Goal: Ask a question

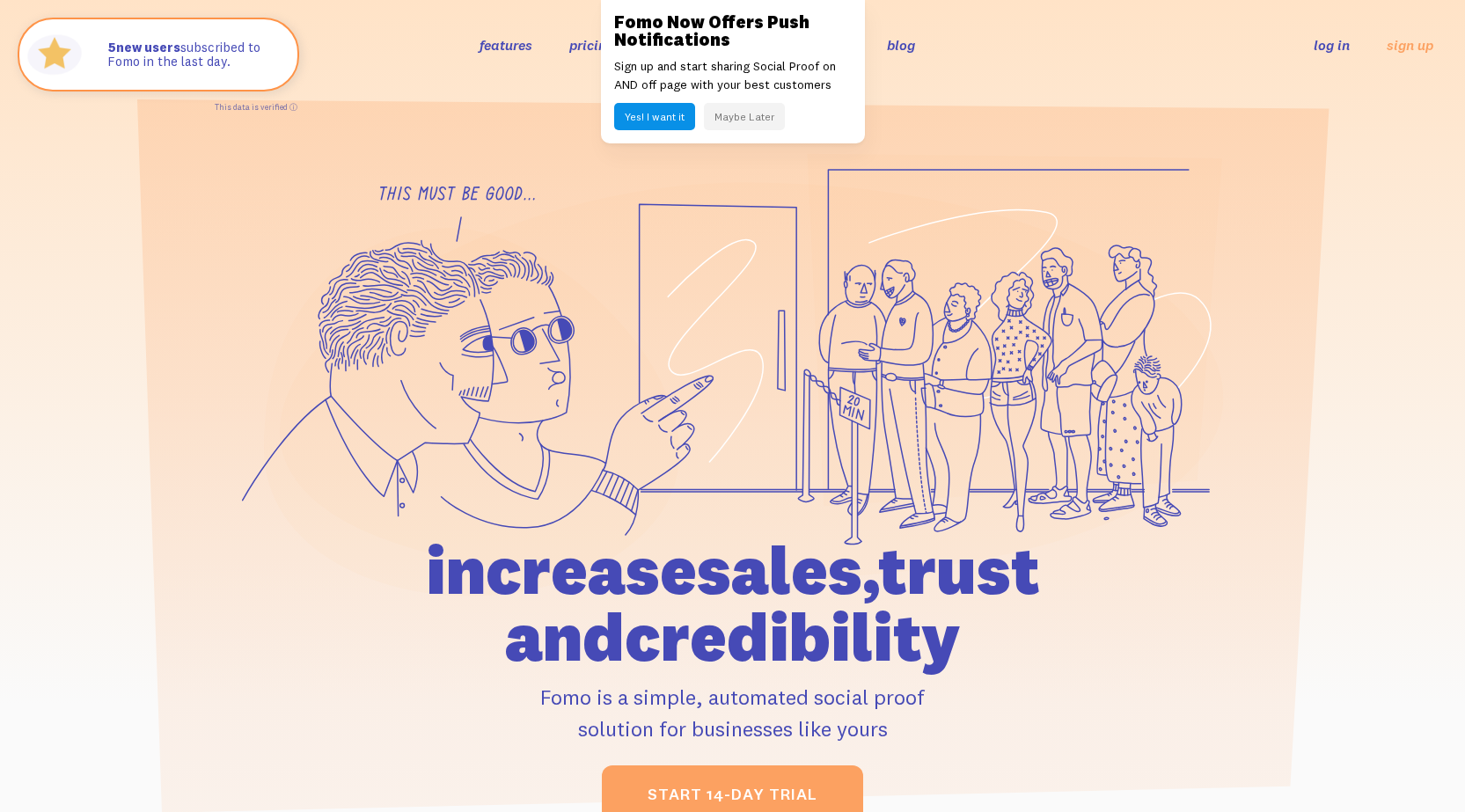
click at [668, 119] on button "Yes! I want it" at bounding box center [654, 116] width 81 height 27
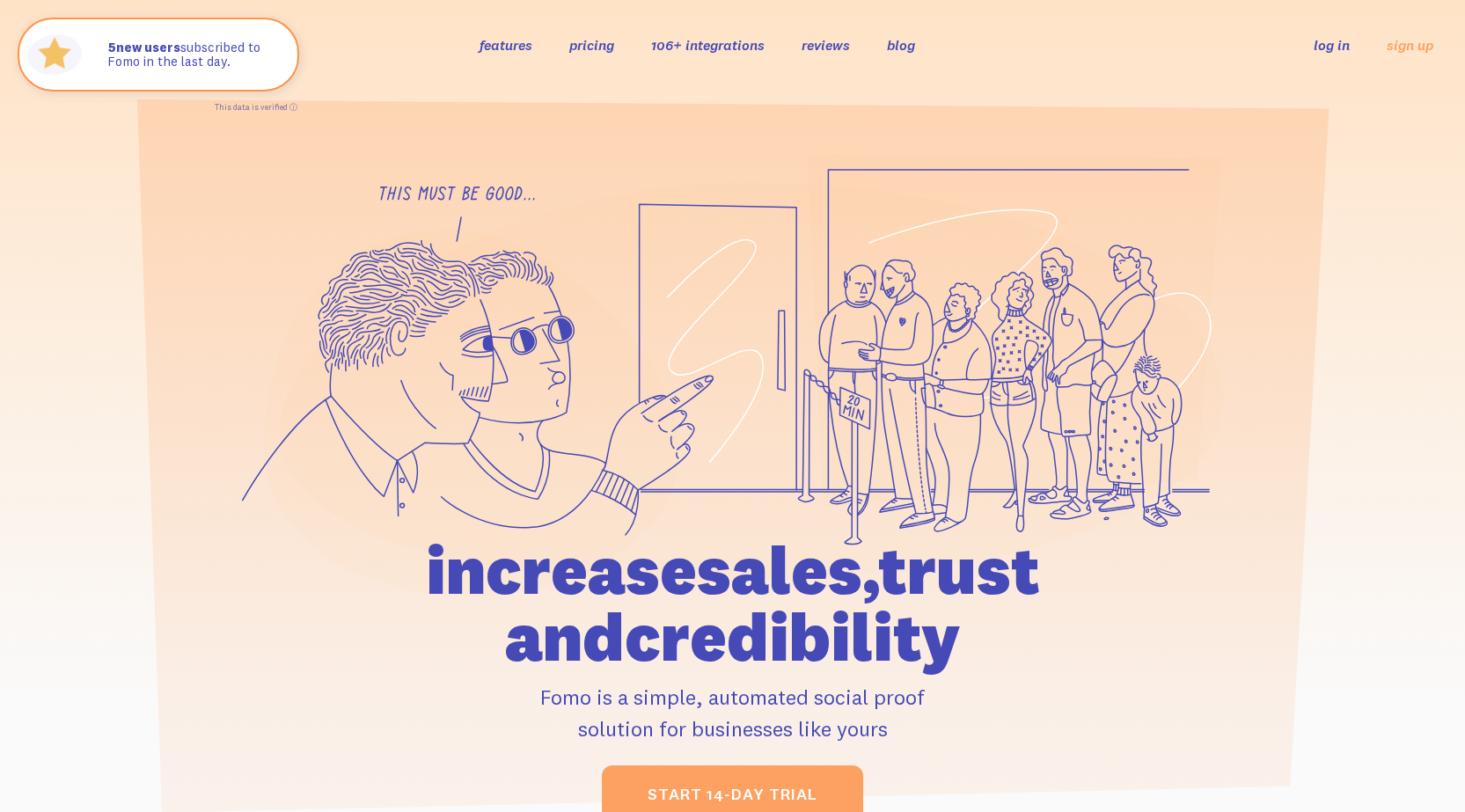
click at [604, 45] on link "pricing" at bounding box center [592, 44] width 45 height 17
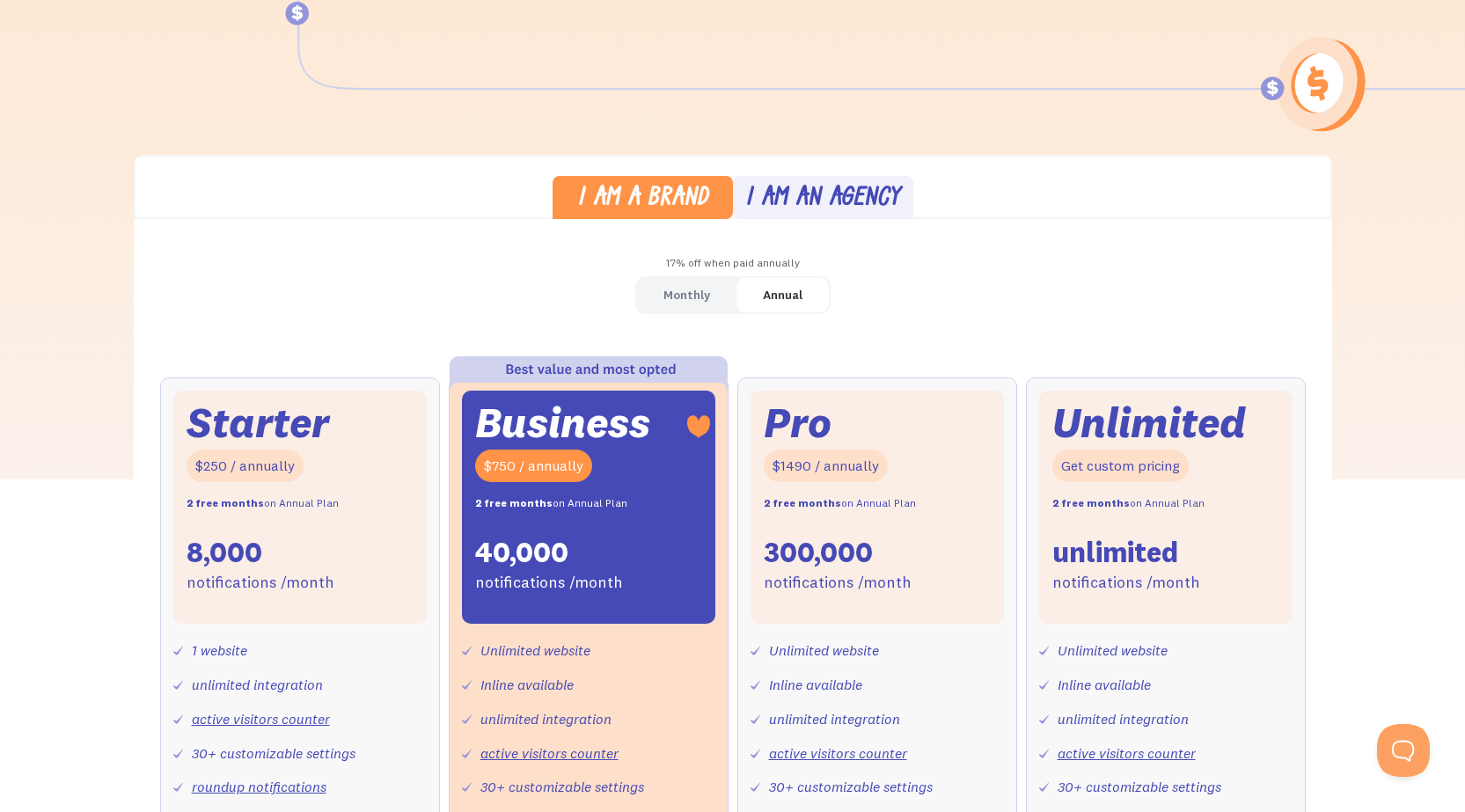
click at [681, 295] on div "Monthly" at bounding box center [687, 295] width 47 height 25
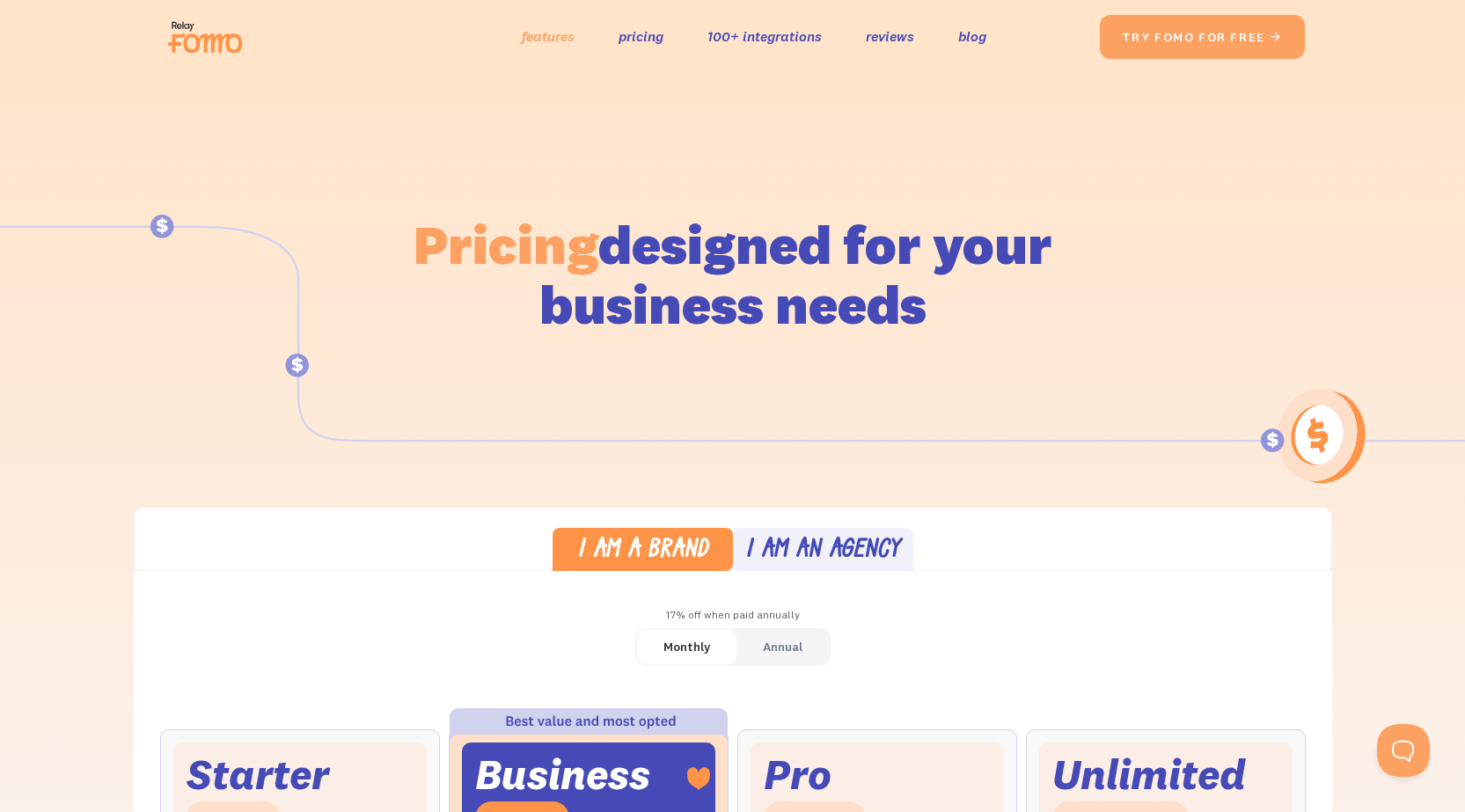
click at [552, 38] on link "features" at bounding box center [548, 36] width 52 height 25
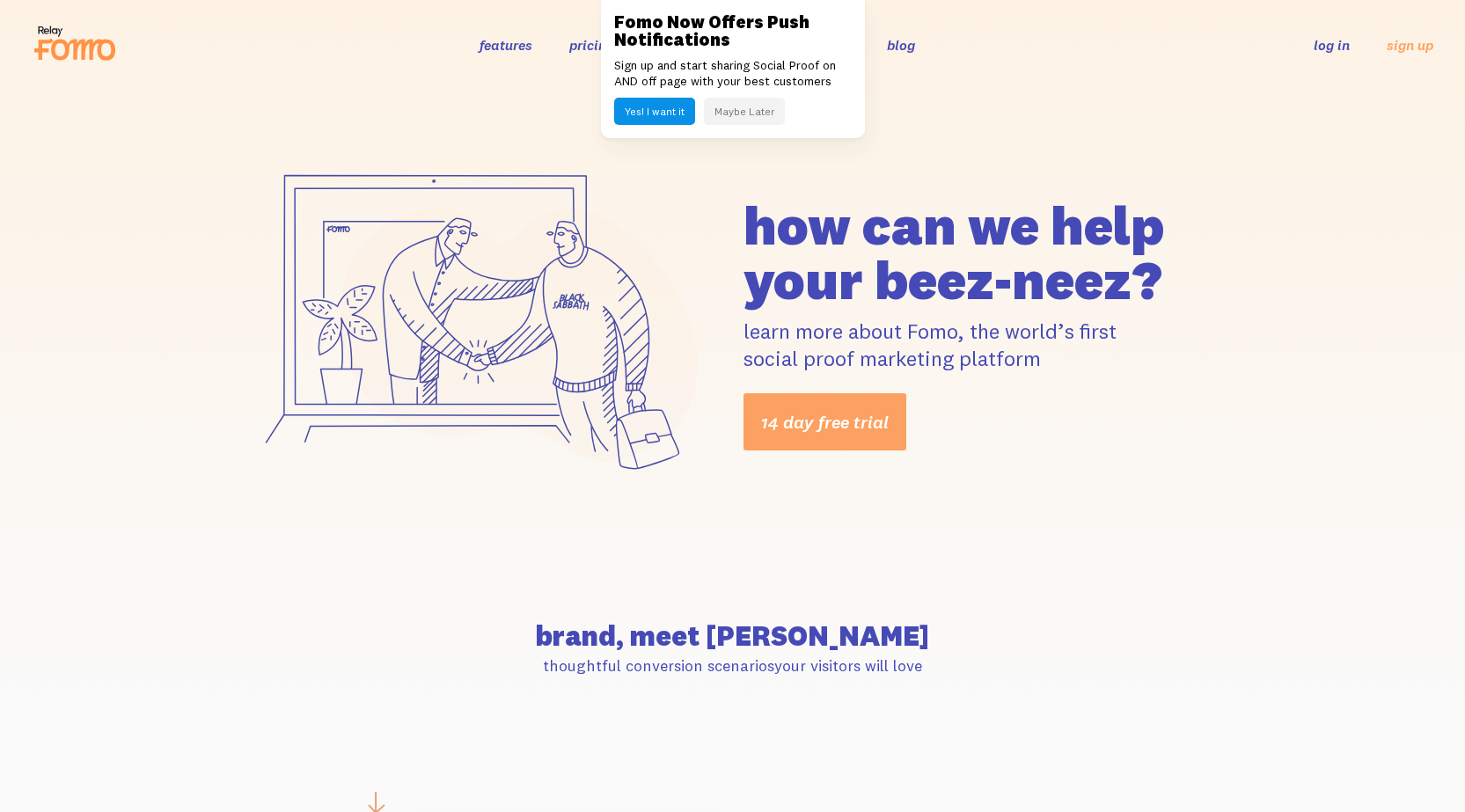
click at [754, 108] on button "Maybe Later" at bounding box center [745, 111] width 81 height 27
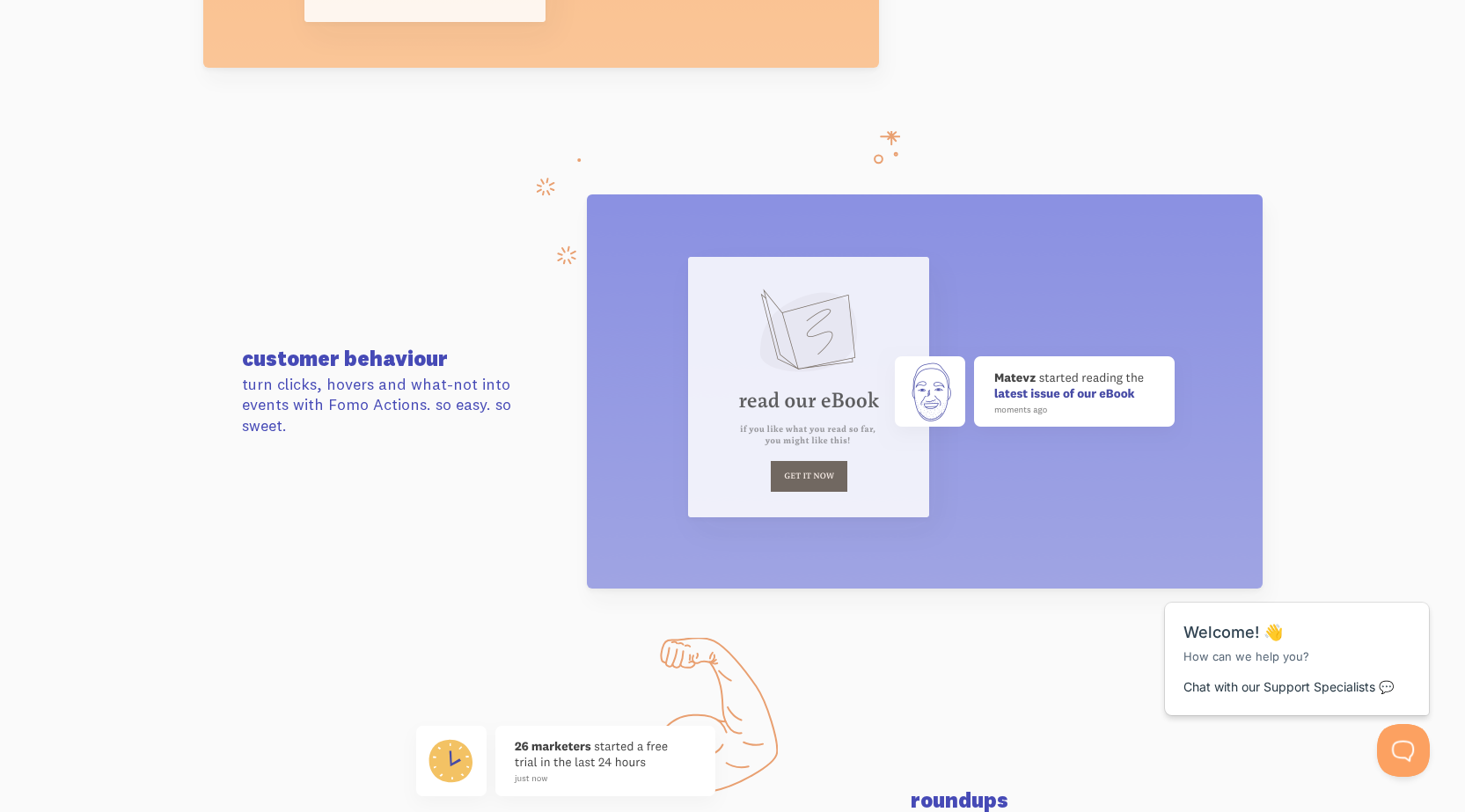
scroll to position [6860, 0]
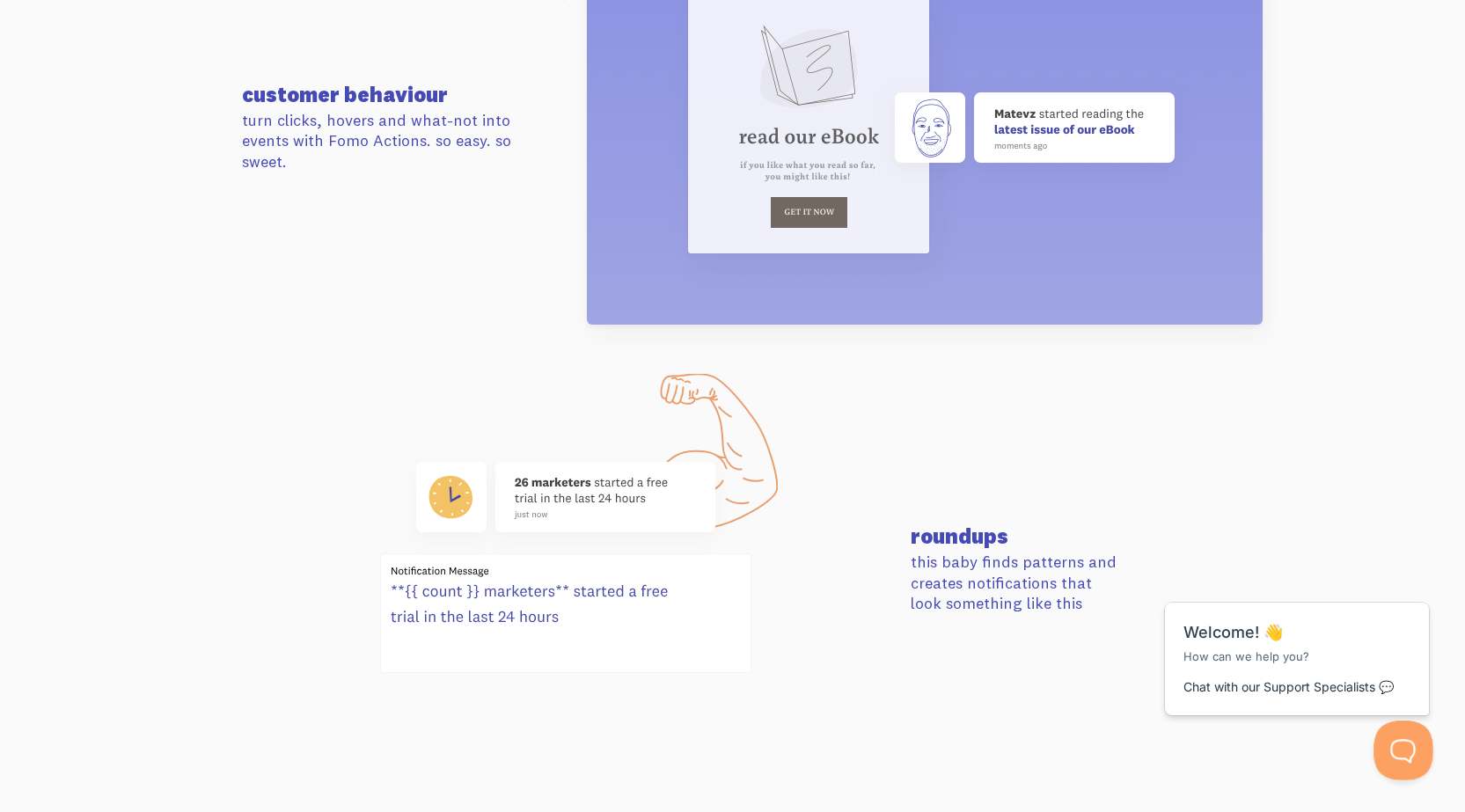
click at [1390, 747] on button "Open Beacon popover" at bounding box center [1400, 746] width 52 height 52
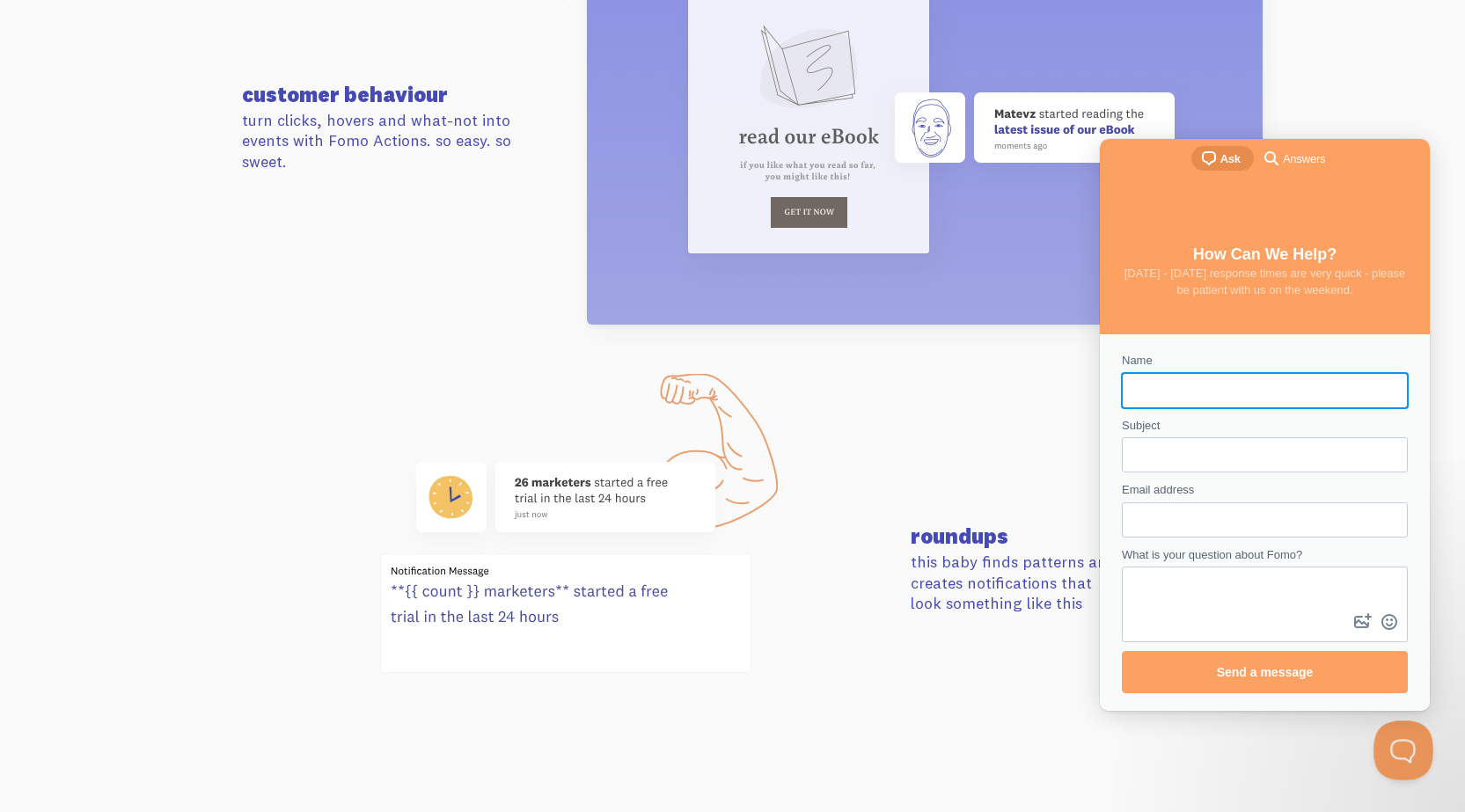
scroll to position [0, 0]
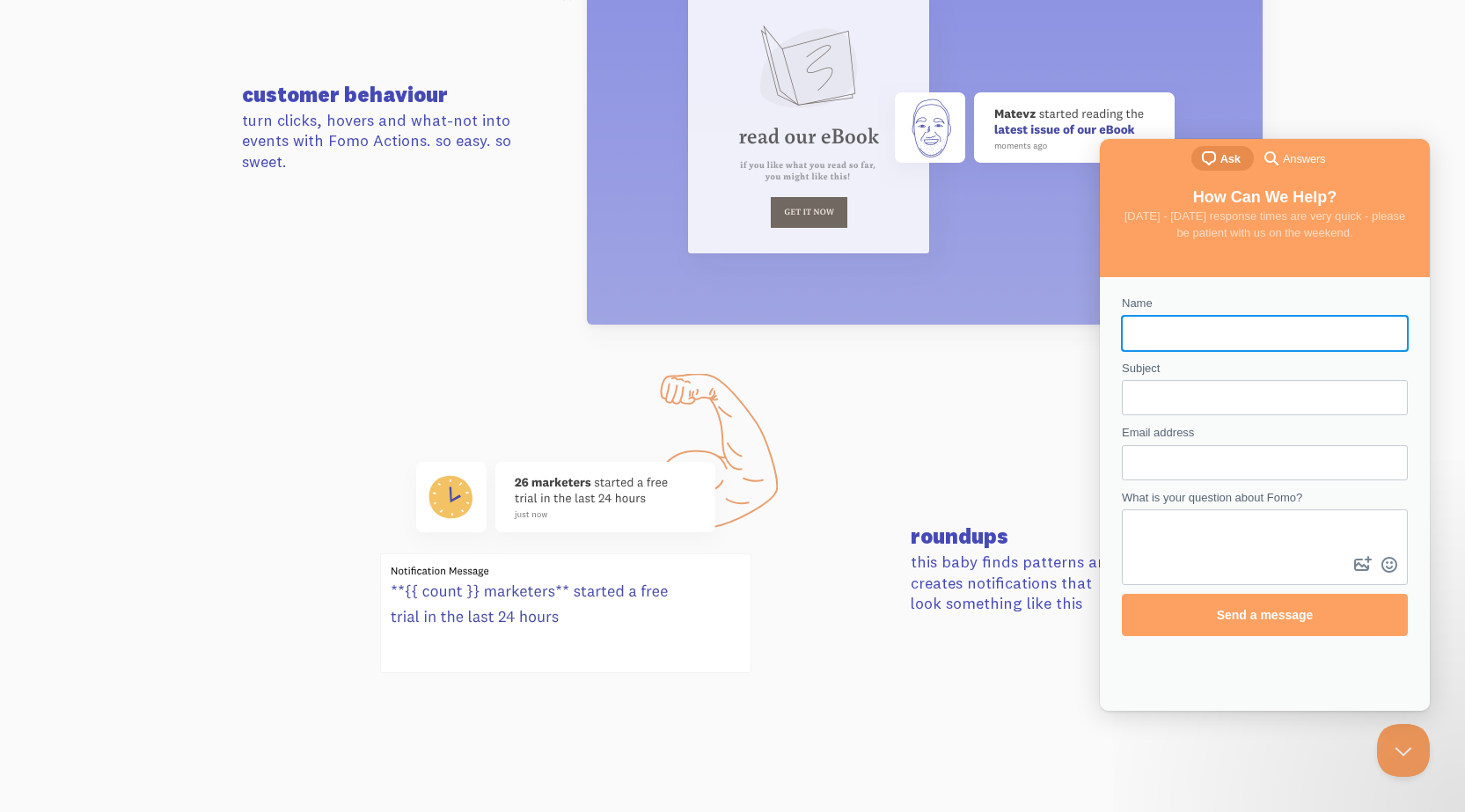
click at [1166, 333] on input "Name" at bounding box center [1265, 333] width 258 height 32
type input "ZeManel"
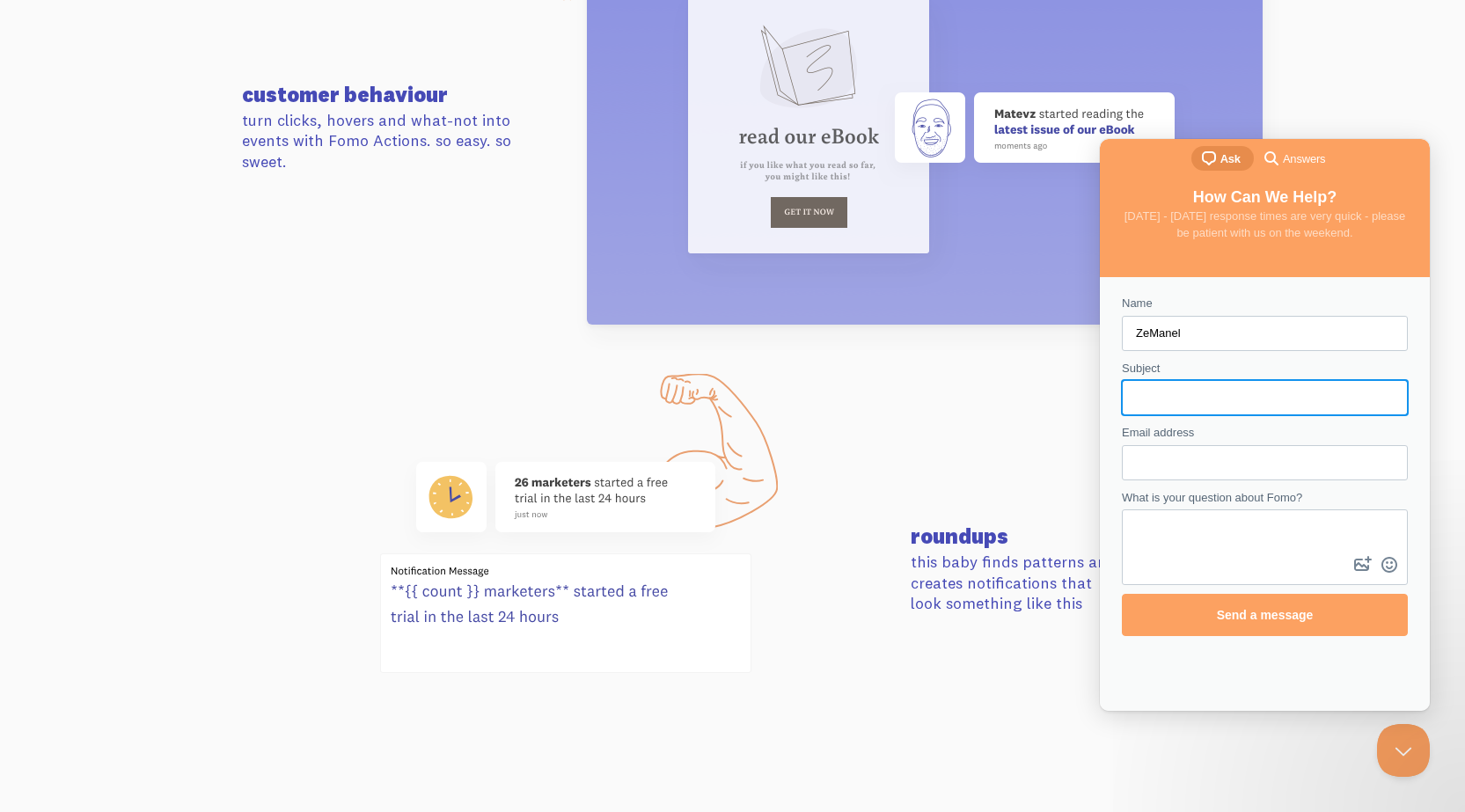
click at [1171, 399] on input "Subject" at bounding box center [1265, 397] width 258 height 32
type input "I have questions"
click at [1166, 460] on input "Email address" at bounding box center [1265, 462] width 258 height 32
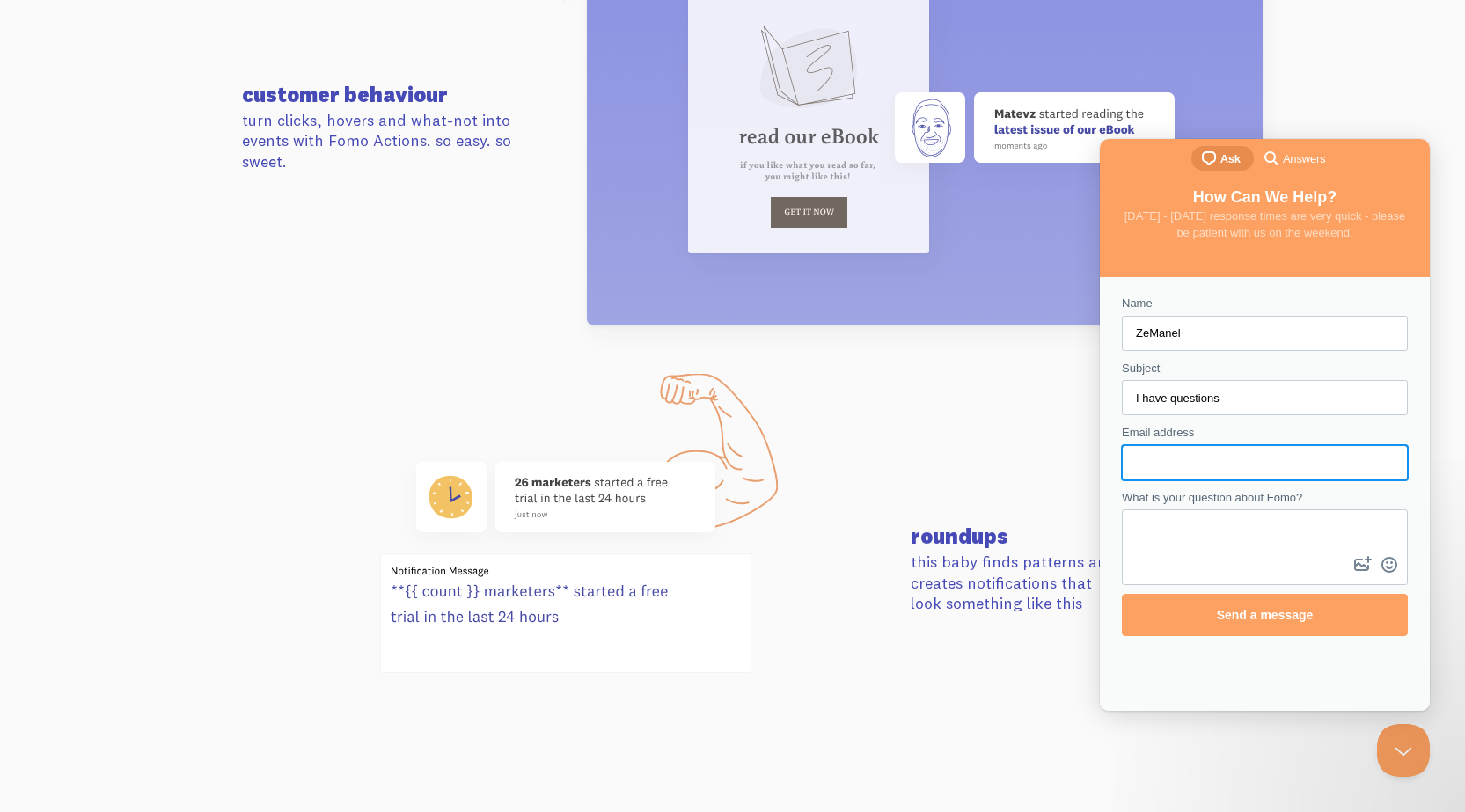
type input "[EMAIL_ADDRESS][DOMAIN_NAME]"
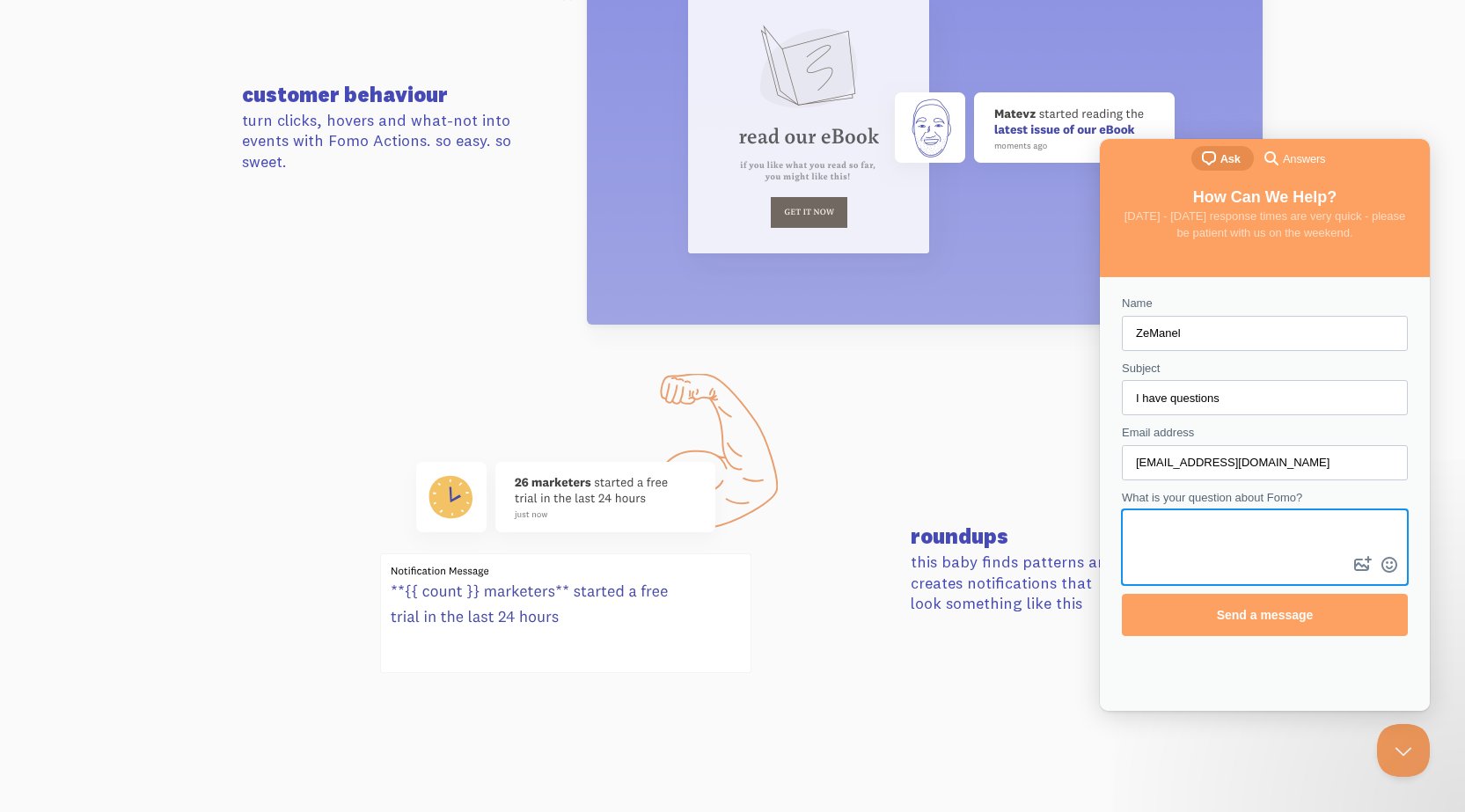
click at [1244, 539] on textarea "What is your question about Fomo?" at bounding box center [1265, 531] width 283 height 42
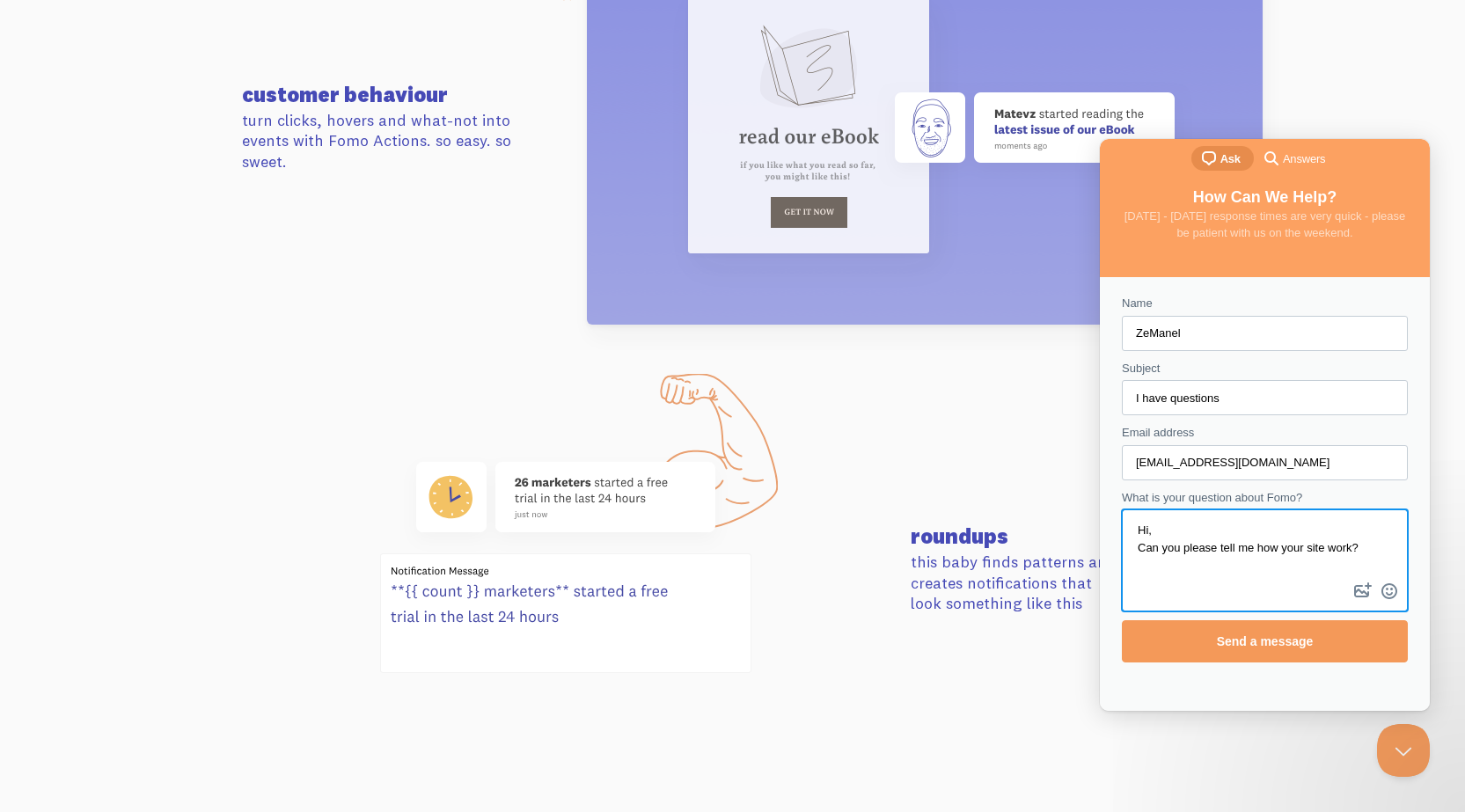
type textarea "Hi, Can you please tell me how your site work?"
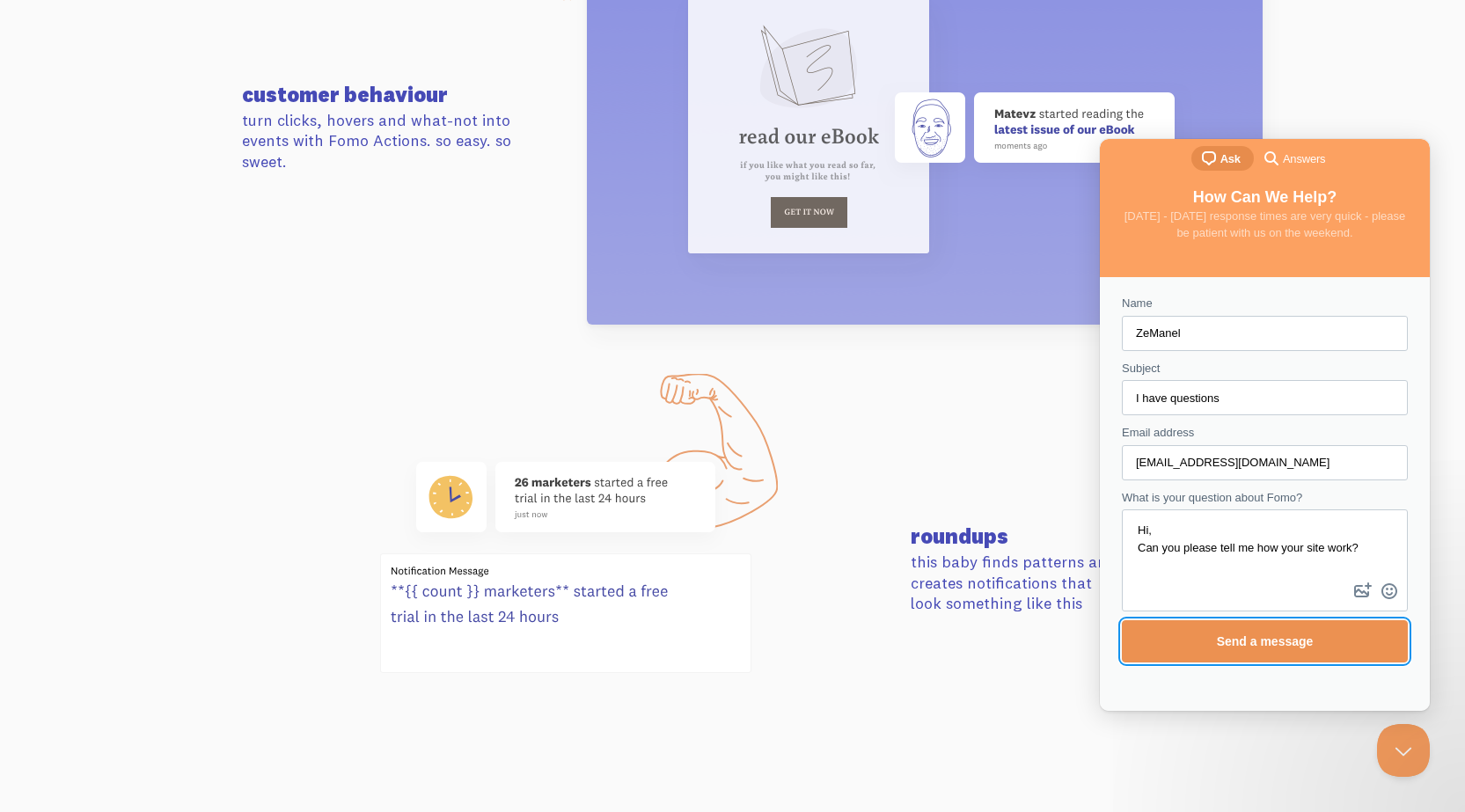
click at [1266, 641] on span "Send a message" at bounding box center [1265, 641] width 97 height 14
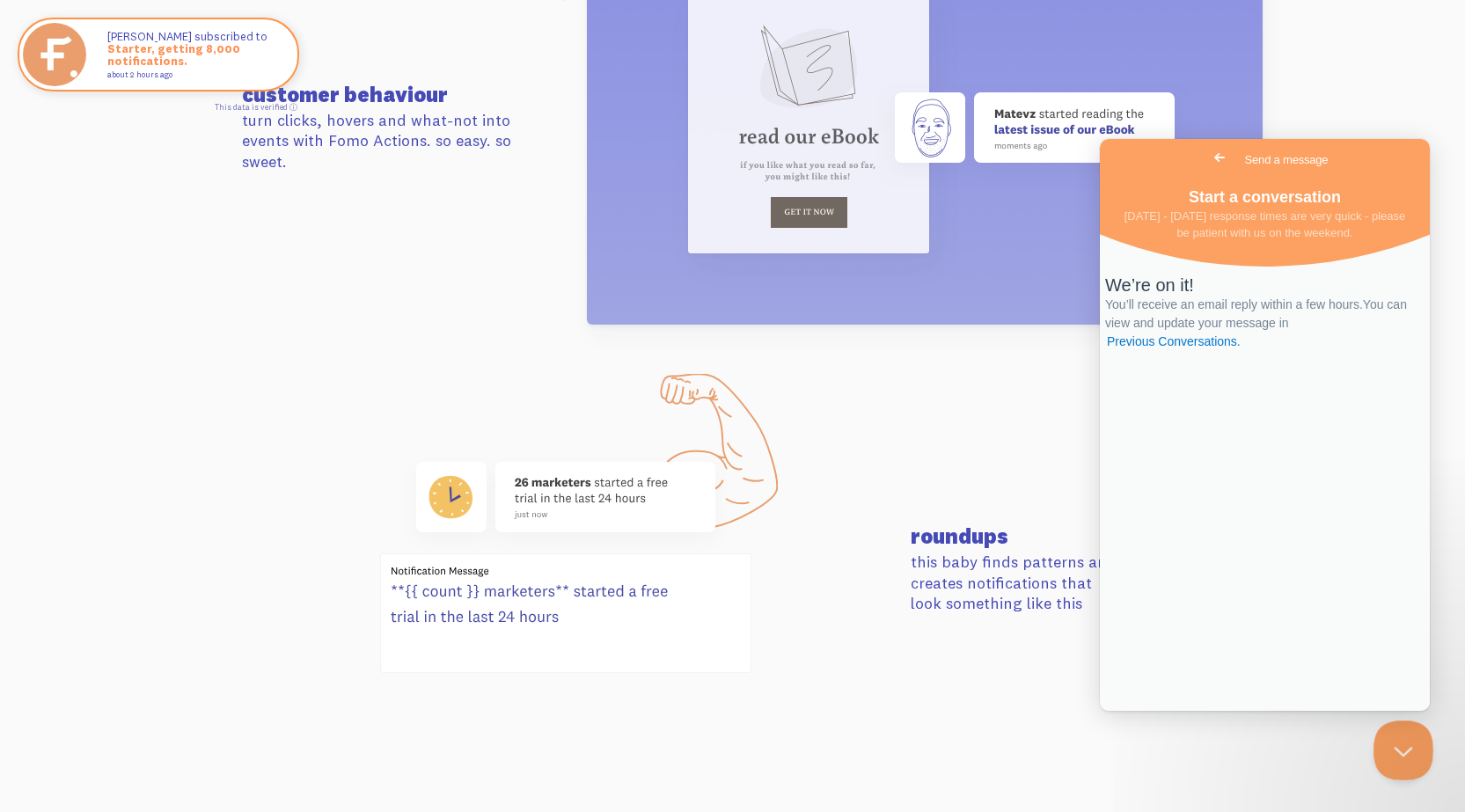
click at [1401, 738] on button "Close Beacon popover" at bounding box center [1400, 746] width 52 height 52
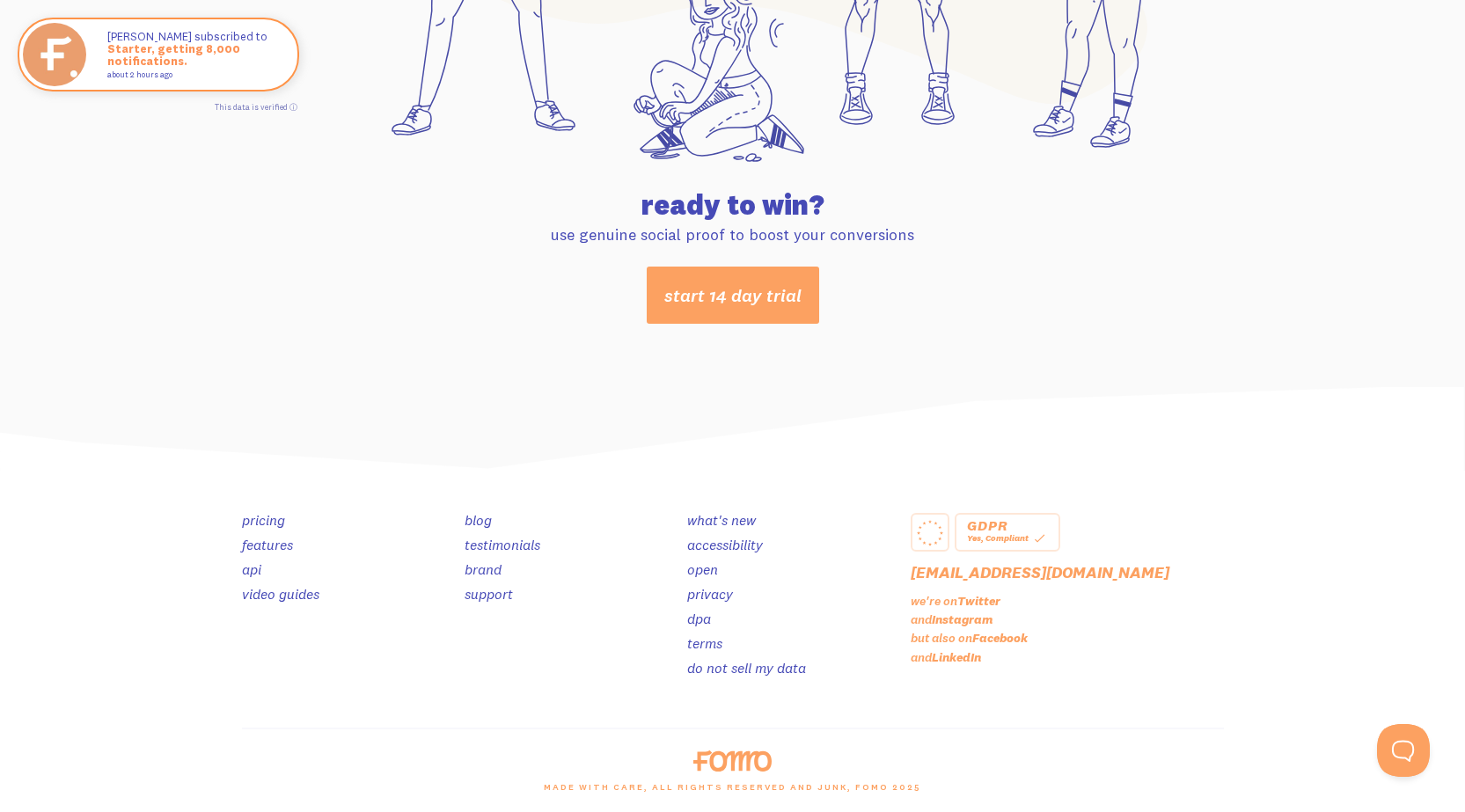
scroll to position [9229, 0]
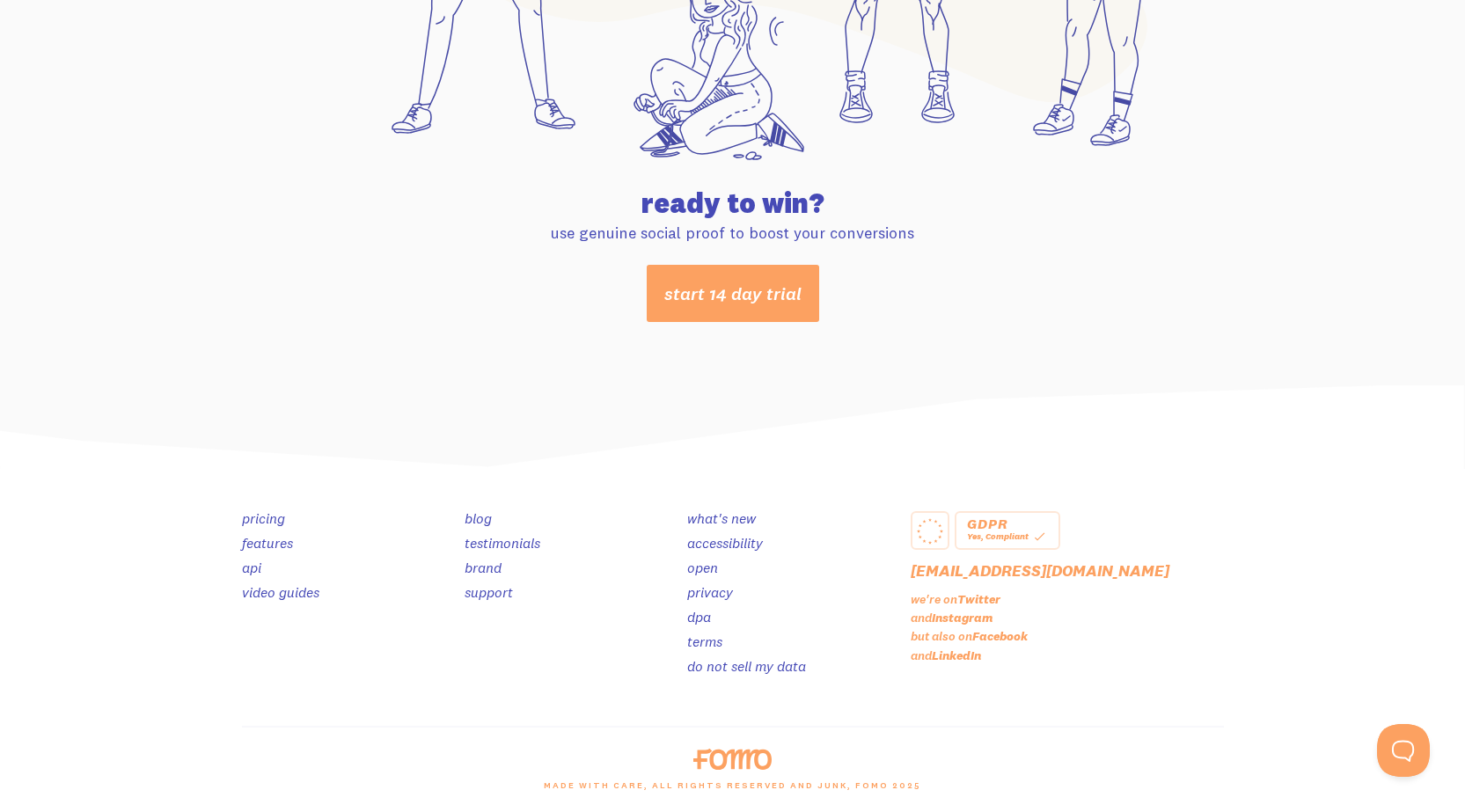
click at [295, 586] on link "video guides" at bounding box center [281, 591] width 78 height 17
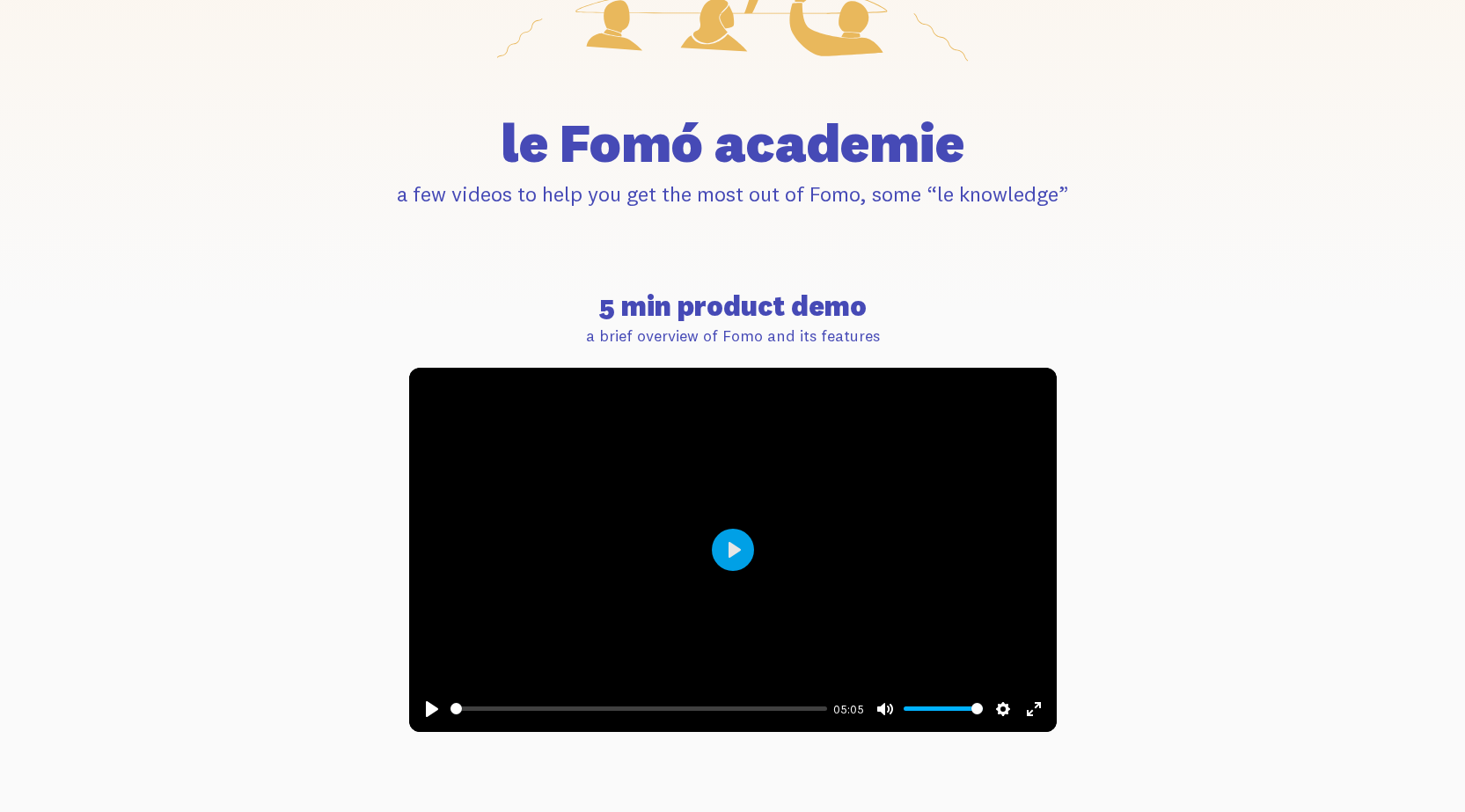
scroll to position [439, 0]
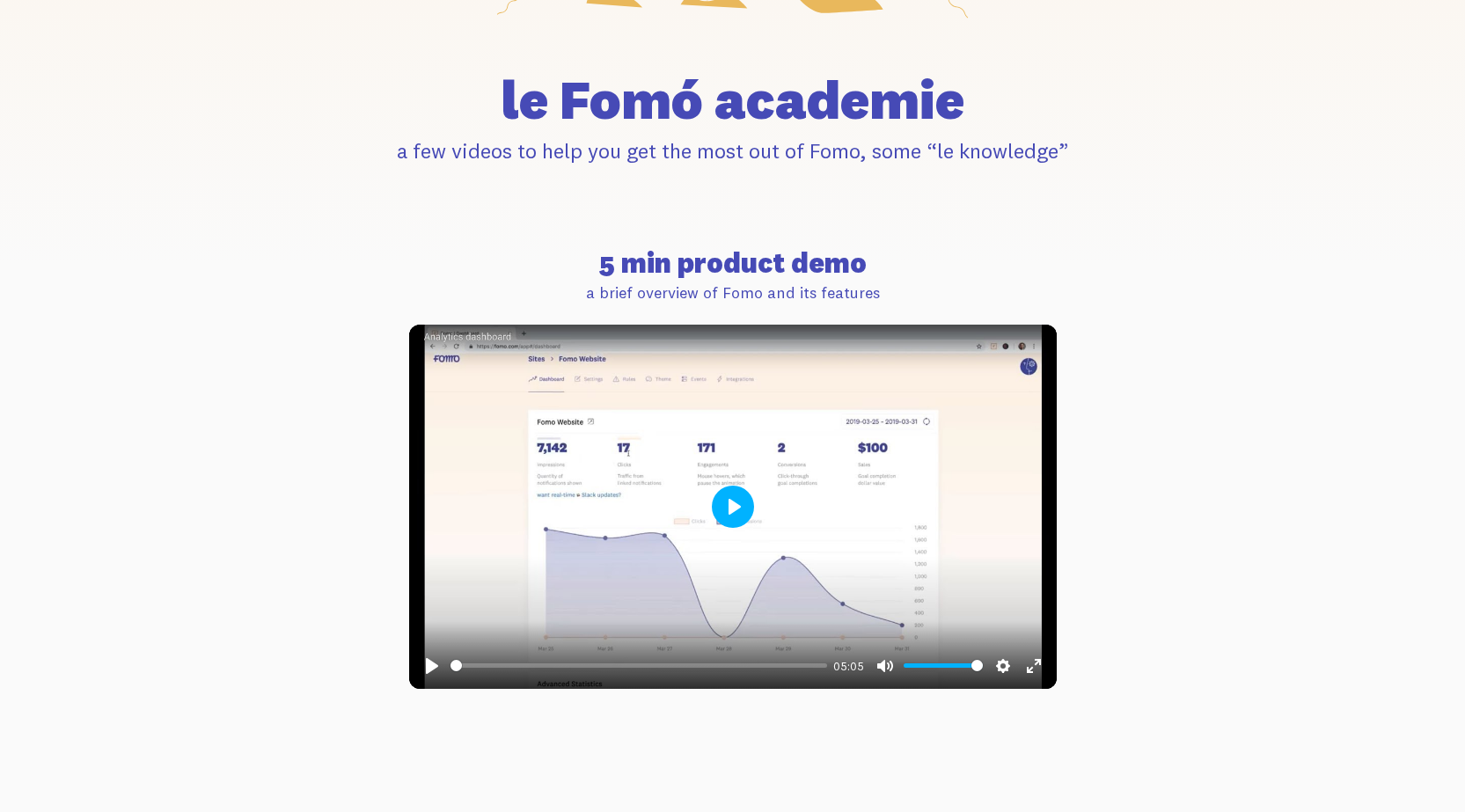
click at [744, 508] on button "Play" at bounding box center [733, 506] width 42 height 42
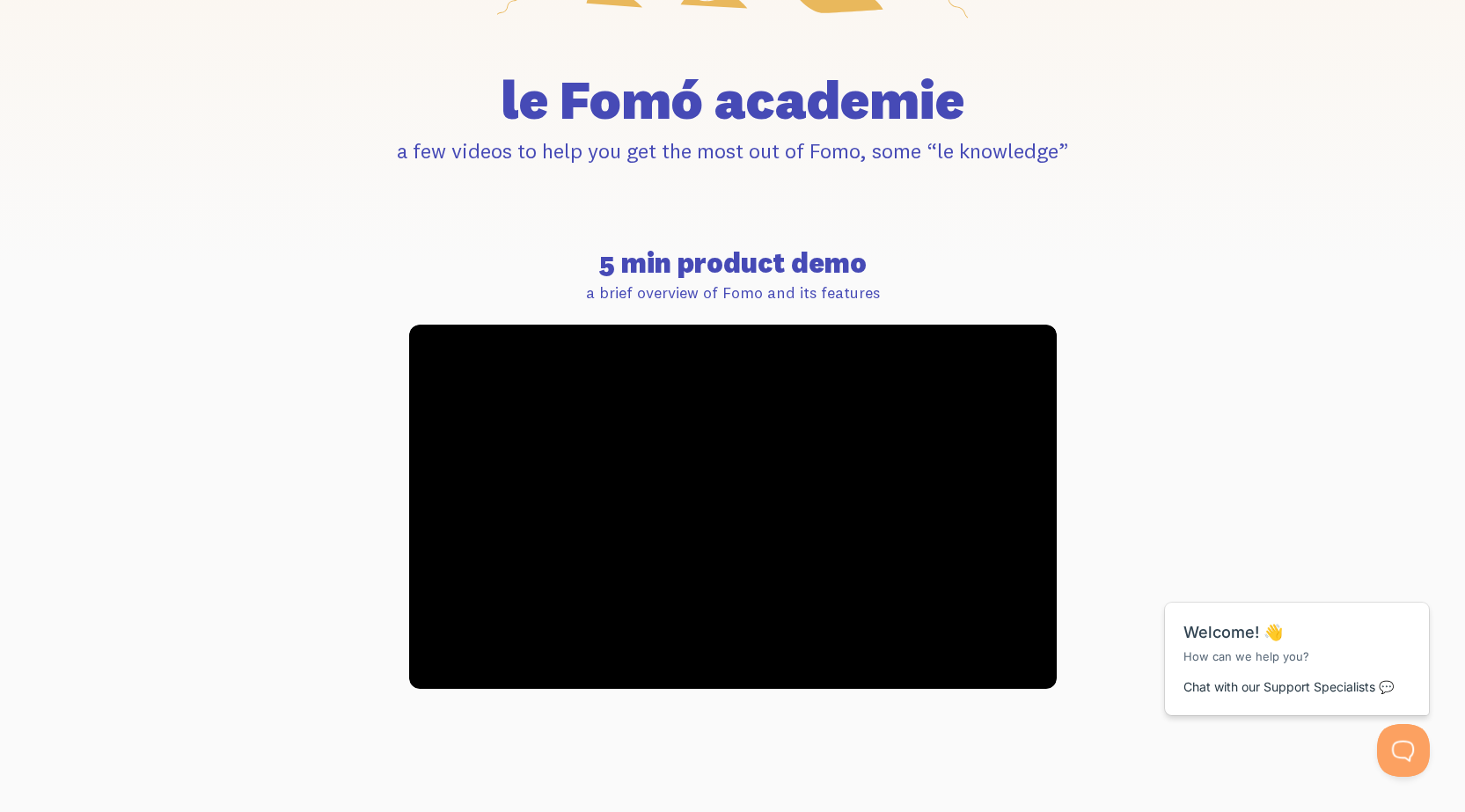
scroll to position [0, 0]
click at [1393, 739] on button "Open Beacon popover" at bounding box center [1400, 746] width 52 height 52
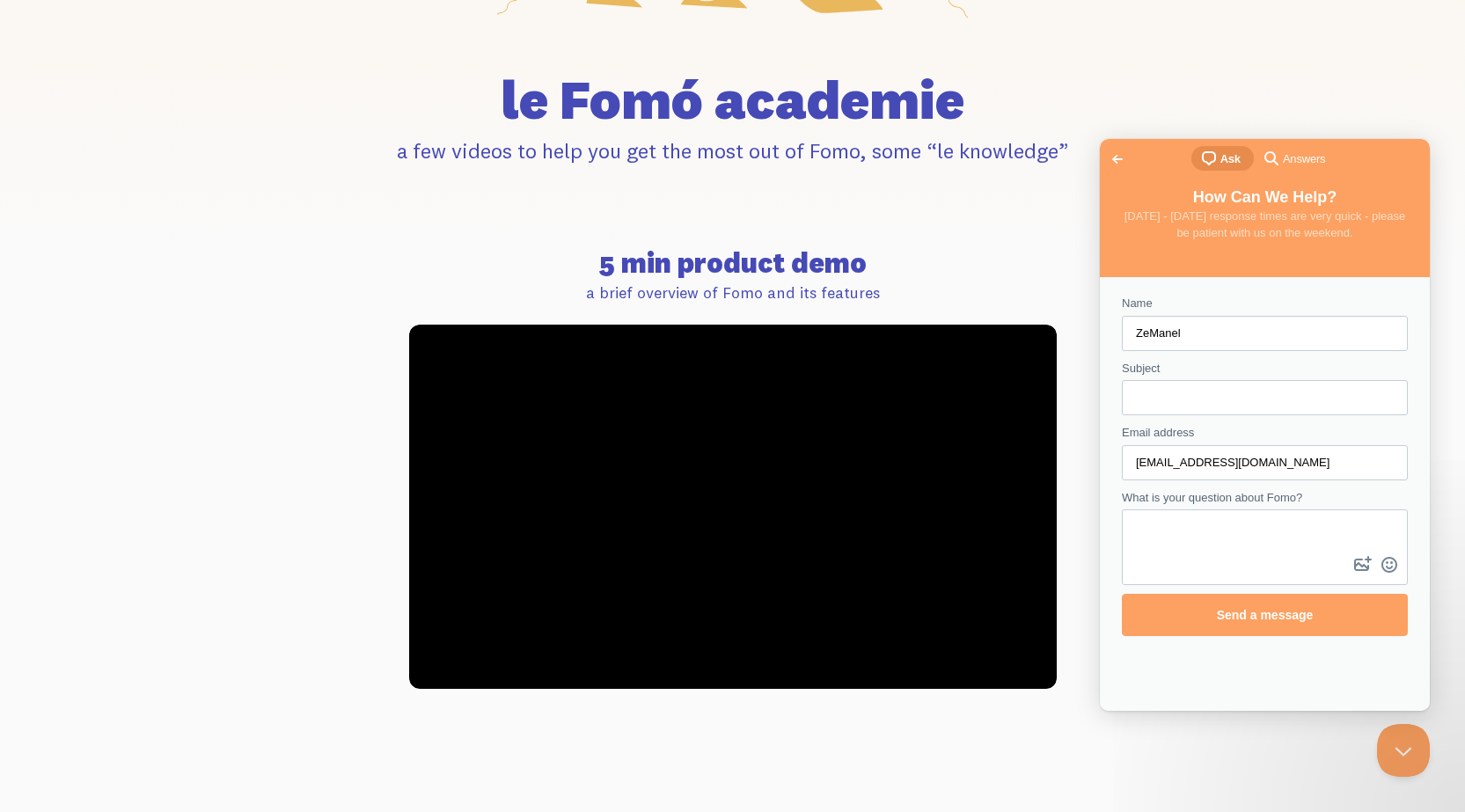
click at [1108, 156] on span "Go back" at bounding box center [1117, 159] width 21 height 21
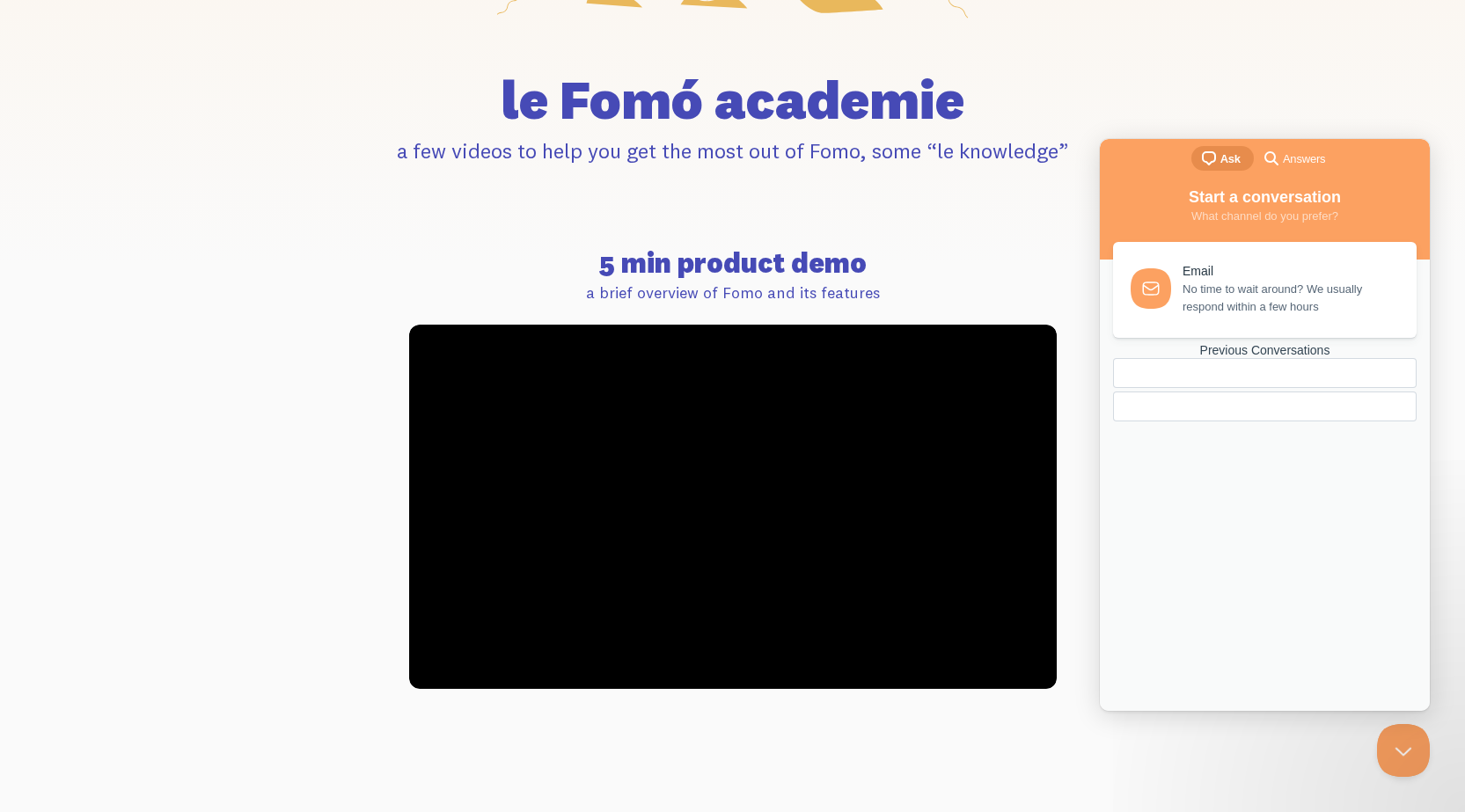
click at [1306, 149] on div "search-medium Answers" at bounding box center [1293, 158] width 64 height 21
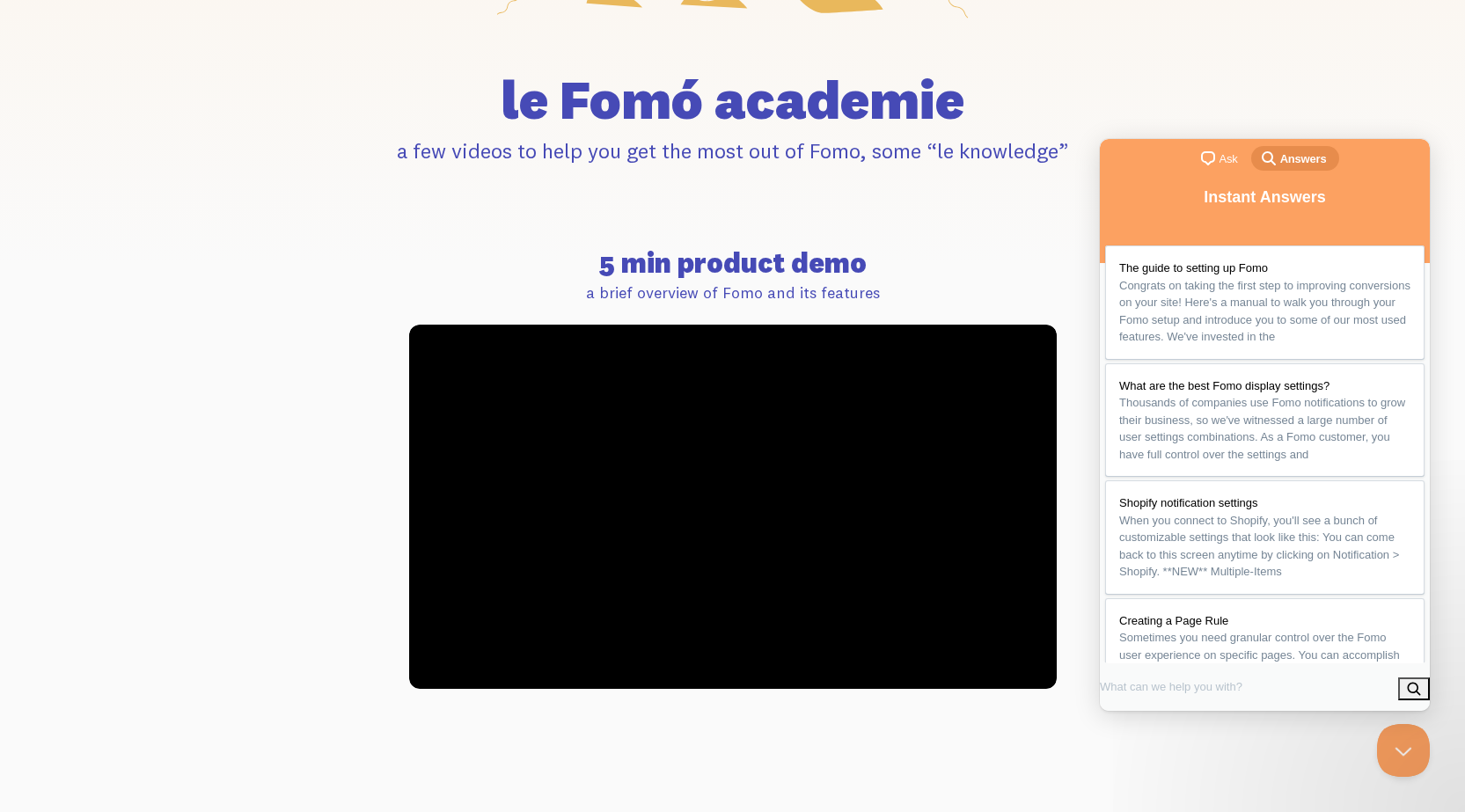
click at [1069, 87] on h1 "le Fomó academie" at bounding box center [733, 99] width 982 height 54
click at [1395, 735] on button "Close Beacon popover" at bounding box center [1400, 746] width 52 height 52
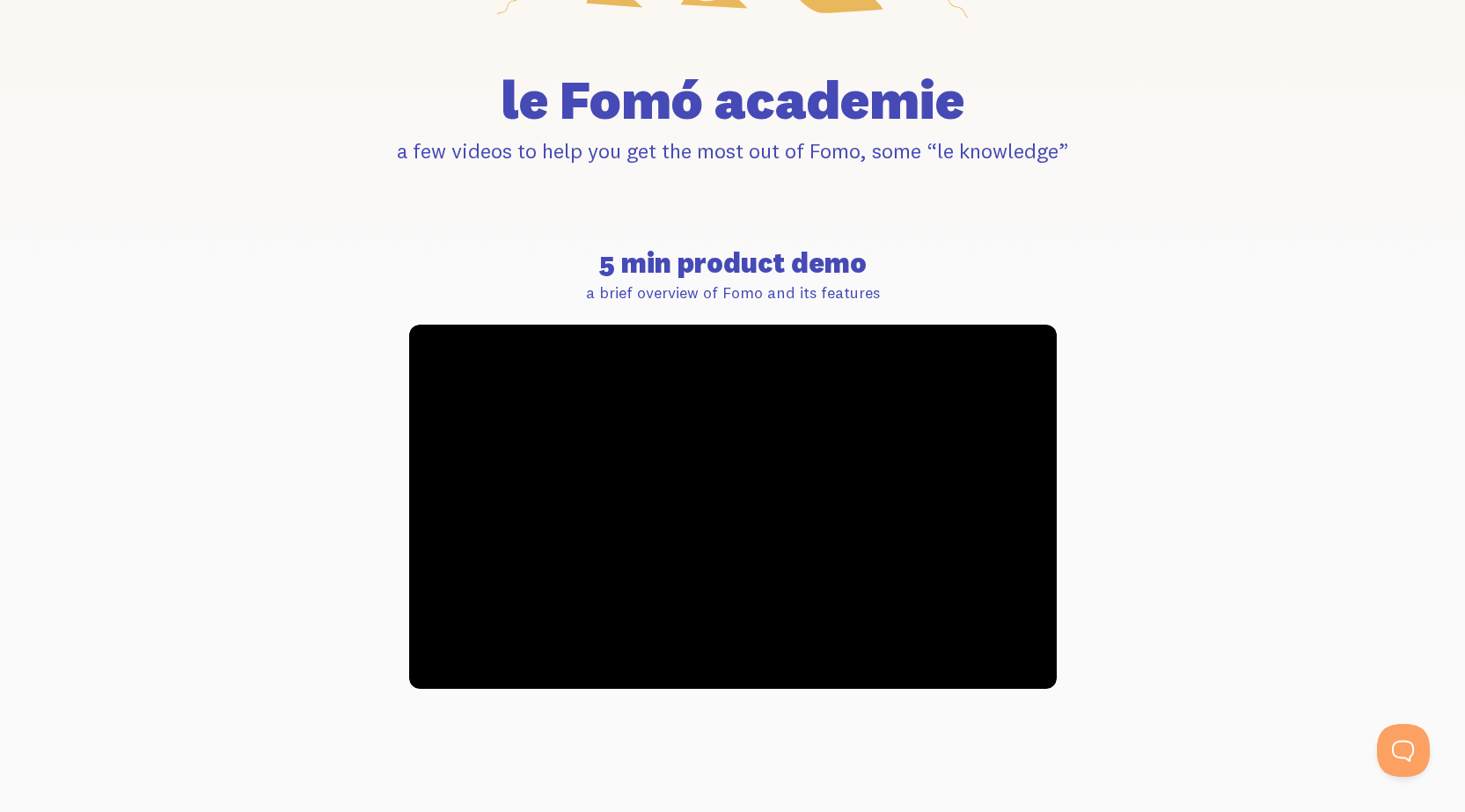
type input "56.31"
